Goal: Register for event/course

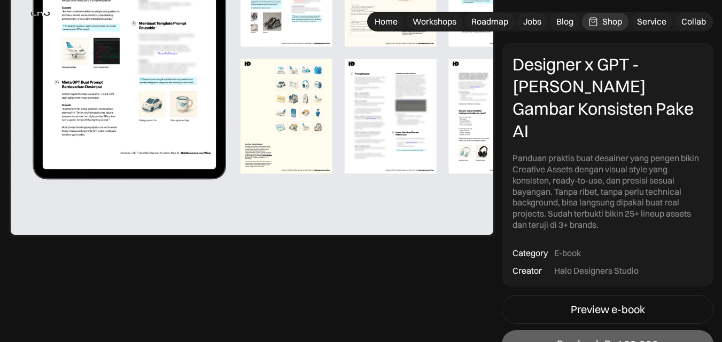
scroll to position [588, 0]
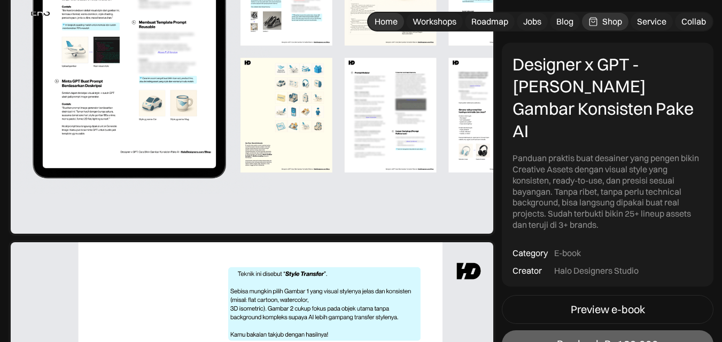
click at [380, 17] on div "Home" at bounding box center [385, 21] width 23 height 11
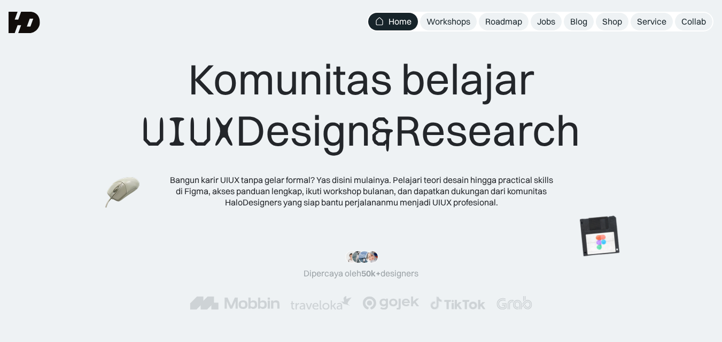
click at [441, 17] on div "Workshops" at bounding box center [448, 21] width 44 height 11
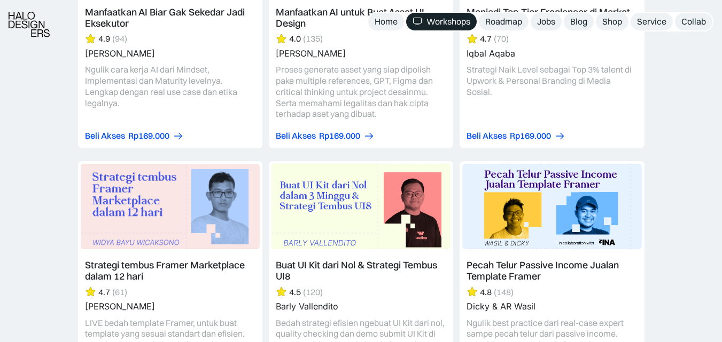
scroll to position [1709, 0]
